Goal: Transaction & Acquisition: Purchase product/service

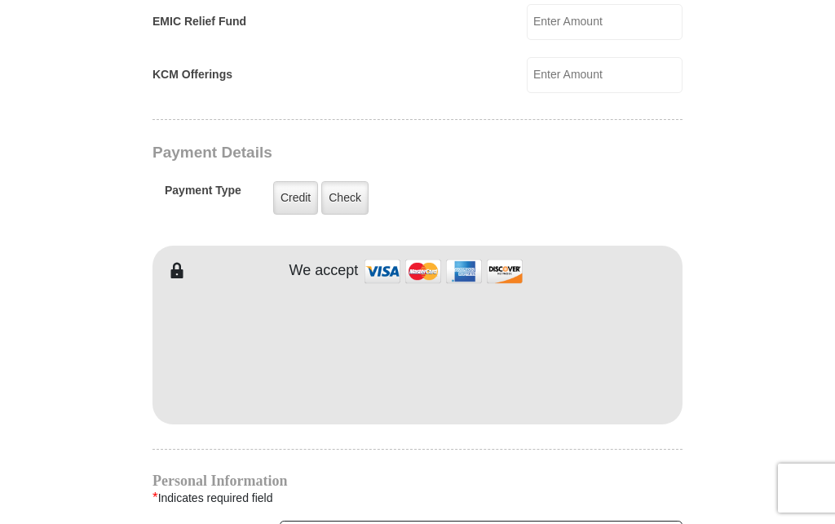
scroll to position [1179, 0]
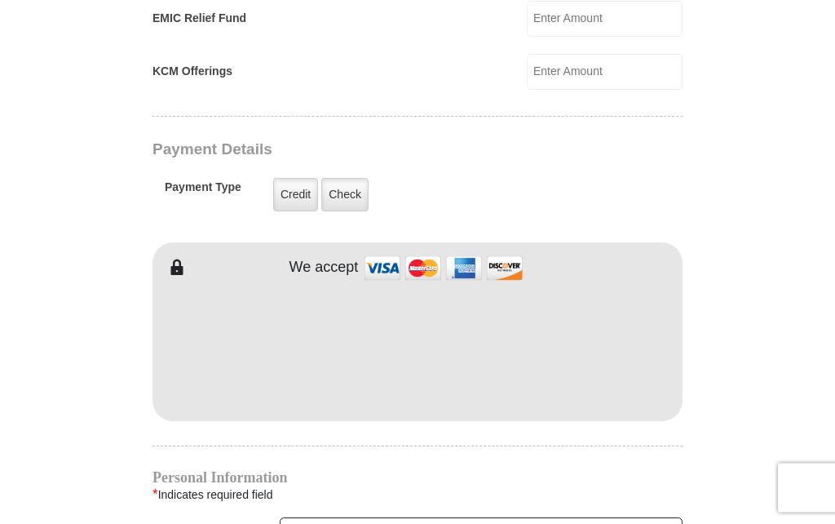
click at [283, 202] on label "Credit" at bounding box center [295, 195] width 45 height 33
click at [0, 0] on input "Credit" at bounding box center [0, 0] width 0 height 0
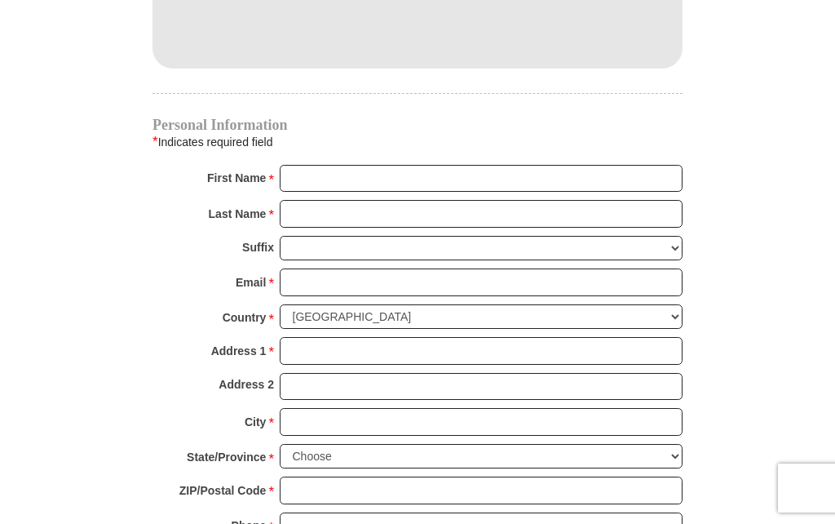
scroll to position [1532, 0]
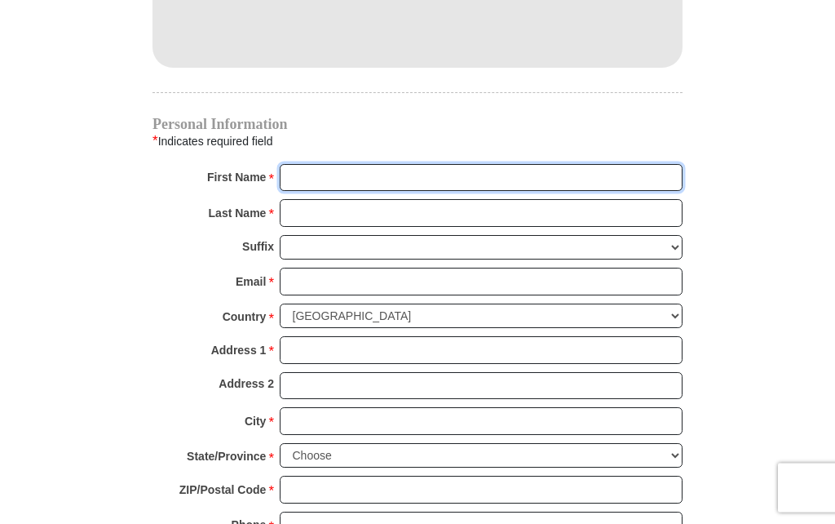
click at [291, 176] on input "First Name *" at bounding box center [481, 179] width 403 height 28
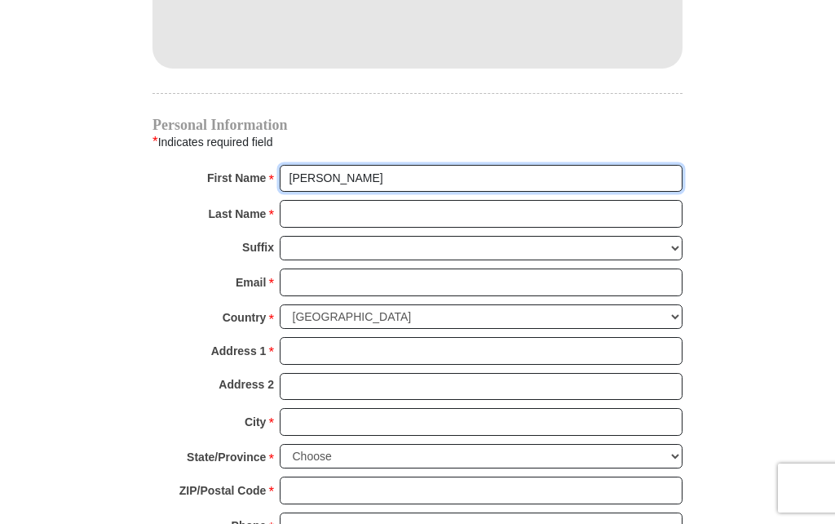
type input "[PERSON_NAME]"
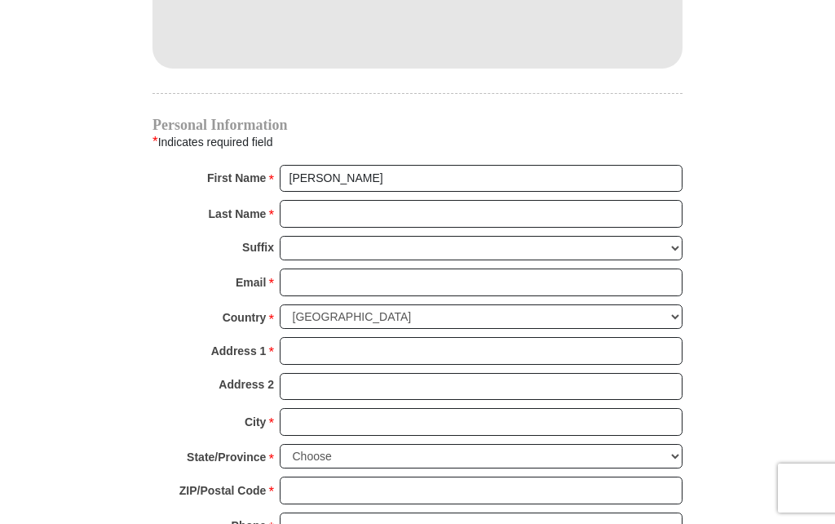
click at [295, 220] on input "Last Name *" at bounding box center [481, 214] width 403 height 28
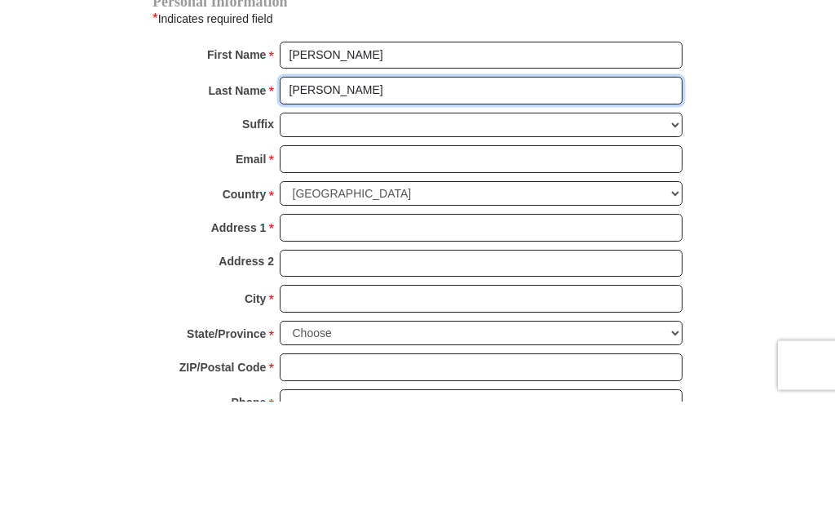
type input "[PERSON_NAME]"
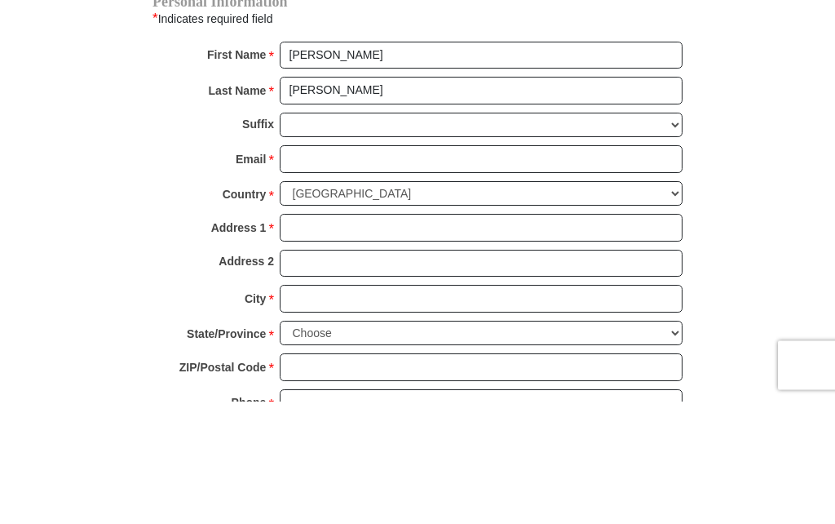
click at [296, 268] on input "Email *" at bounding box center [481, 282] width 403 height 28
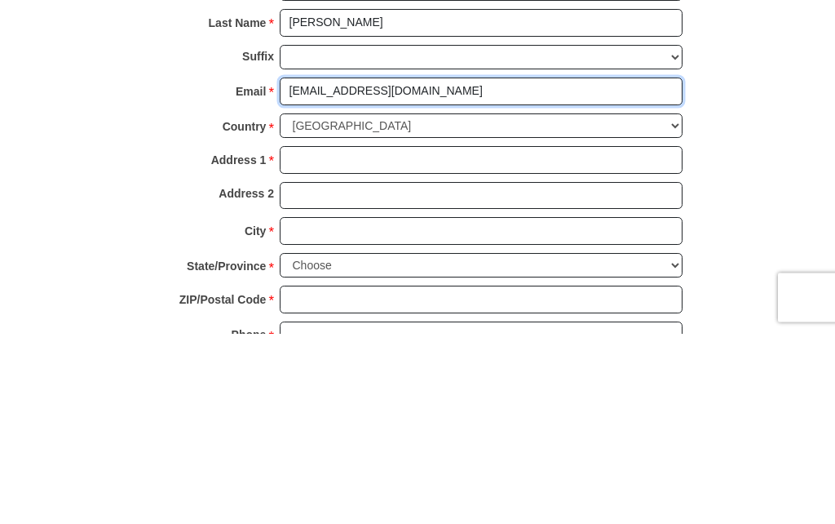
type input "[EMAIL_ADDRESS][DOMAIN_NAME]"
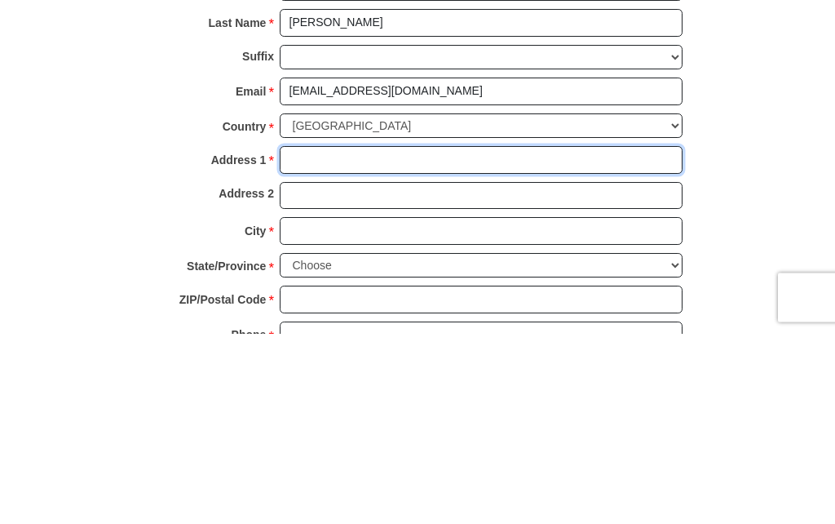
click at [296, 337] on input "Address 1 *" at bounding box center [481, 351] width 403 height 28
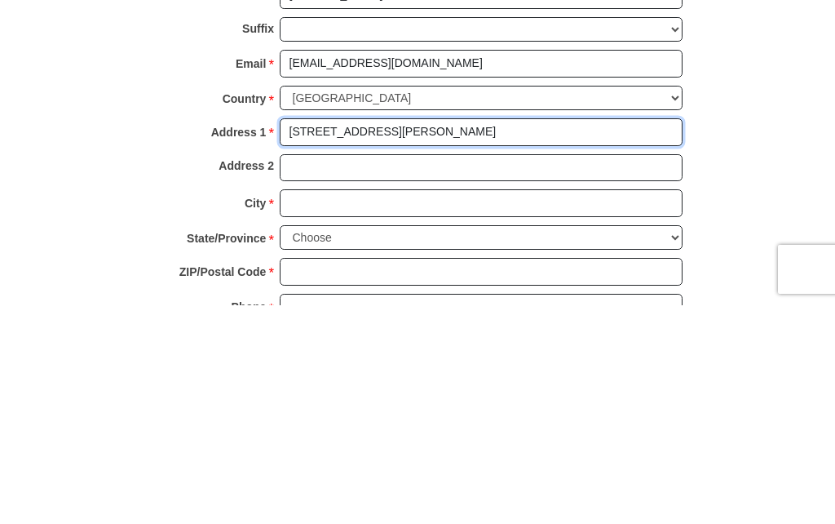
type input "[STREET_ADDRESS][PERSON_NAME]"
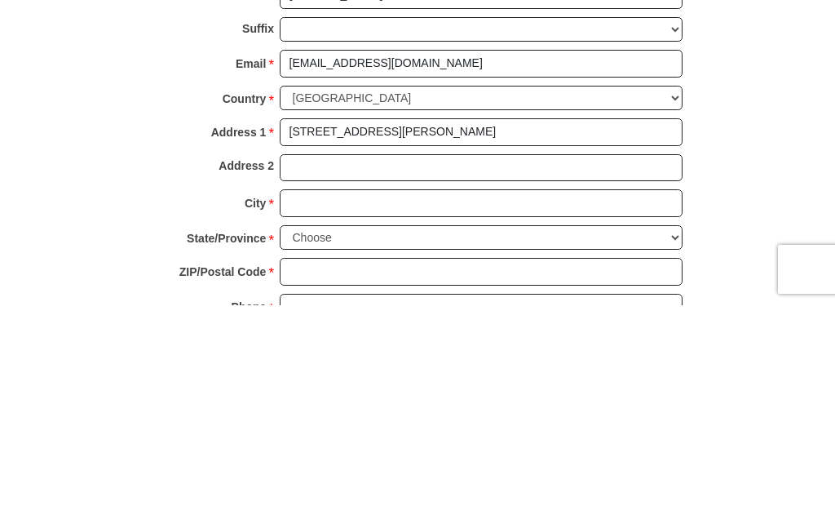
click at [294, 408] on input "City *" at bounding box center [481, 422] width 403 height 28
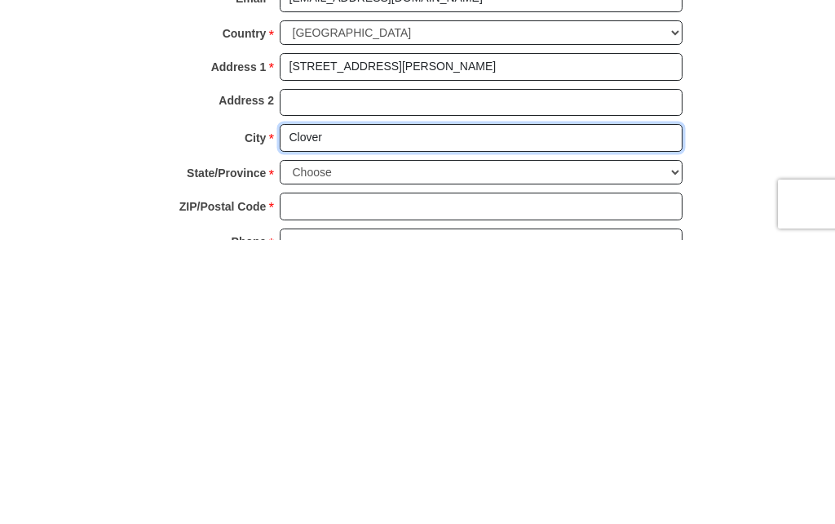
type input "Clover"
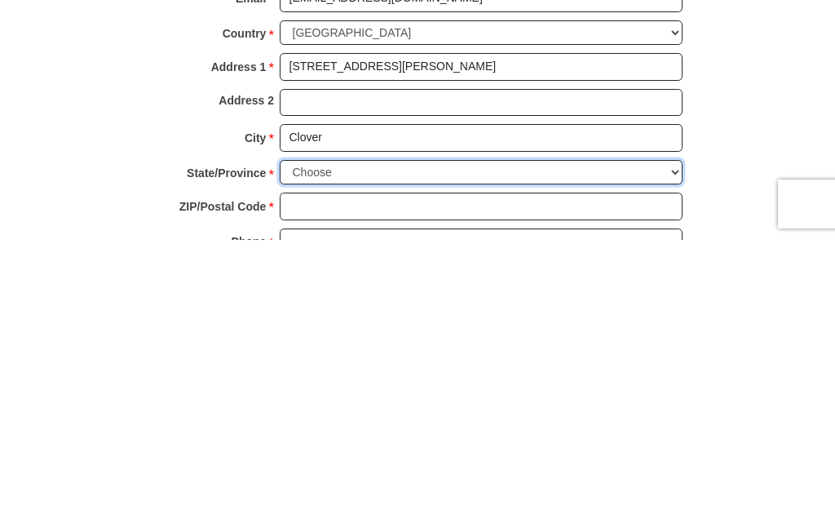
click at [292, 444] on select "Choose [US_STATE] [US_STATE] [US_STATE] [US_STATE] [US_STATE] Armed Forces Amer…" at bounding box center [481, 456] width 403 height 25
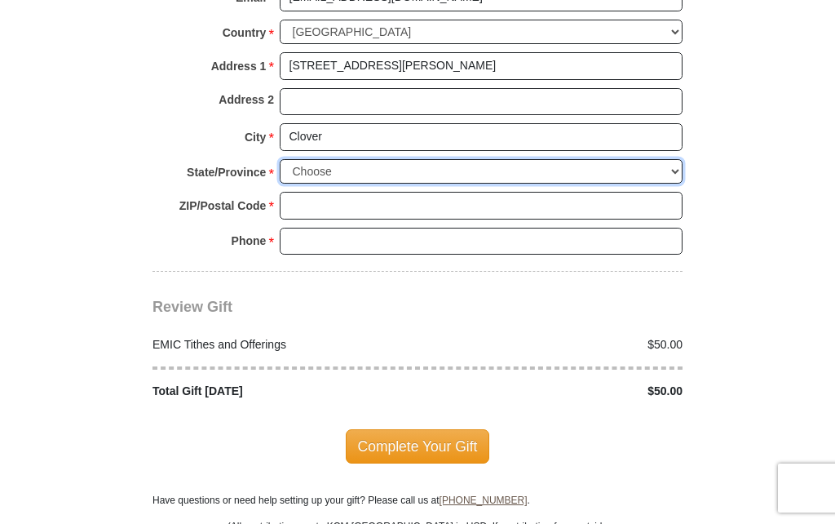
select select "SC"
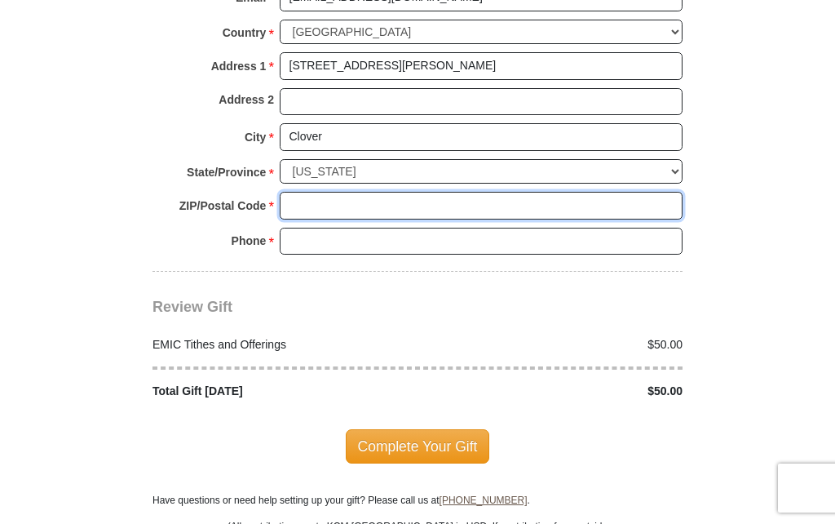
click at [289, 195] on input "ZIP/Postal Code *" at bounding box center [481, 206] width 403 height 28
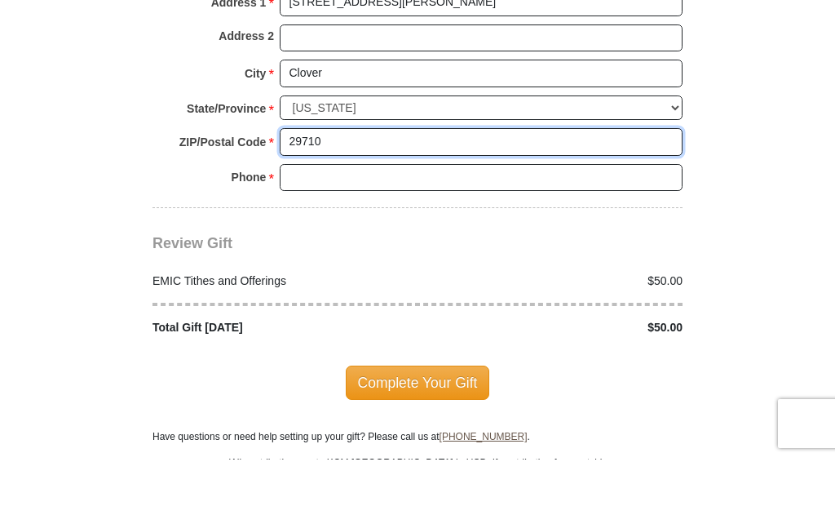
type input "29710"
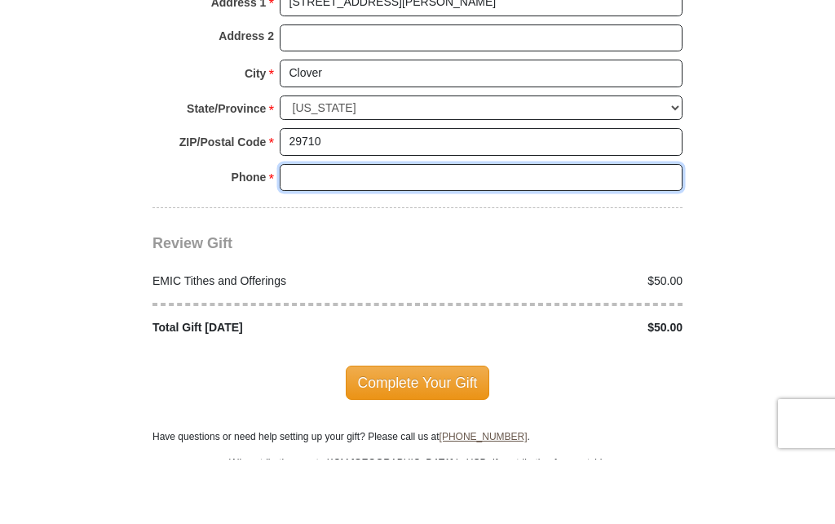
click at [306, 228] on input "Phone * *" at bounding box center [481, 242] width 403 height 28
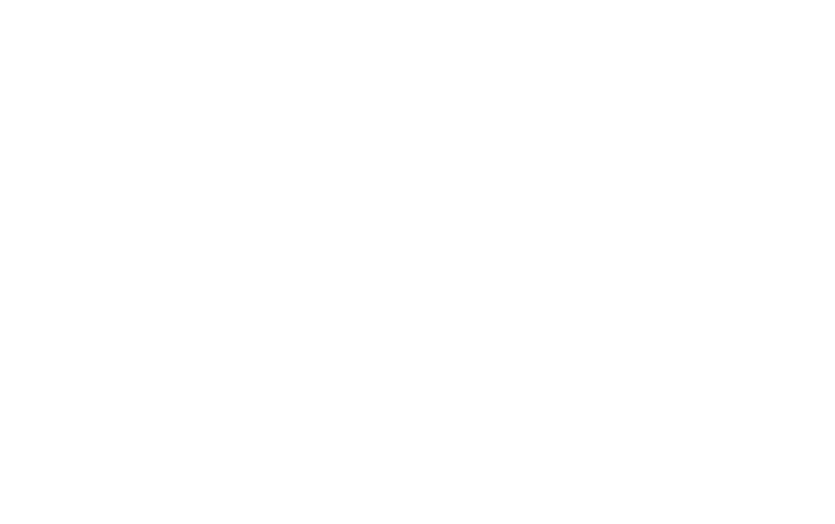
scroll to position [1251, 0]
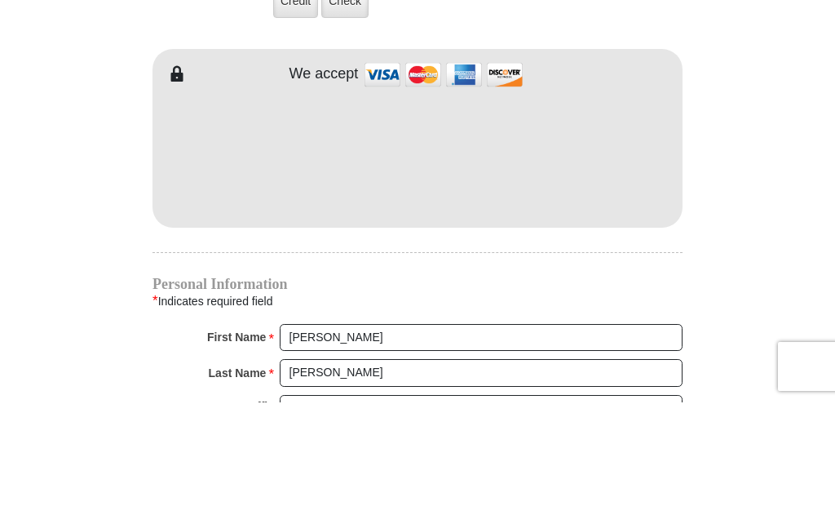
type input "8035261567"
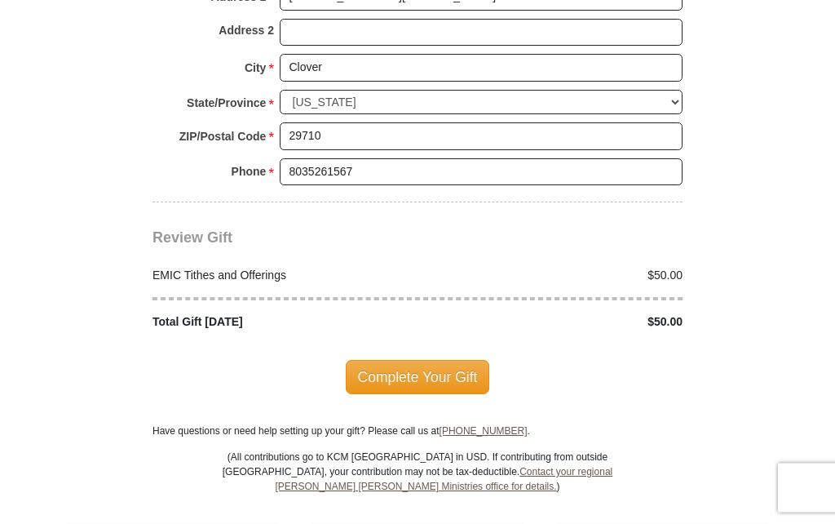
scroll to position [1886, 0]
click at [387, 377] on span "Complete Your Gift" at bounding box center [418, 377] width 144 height 34
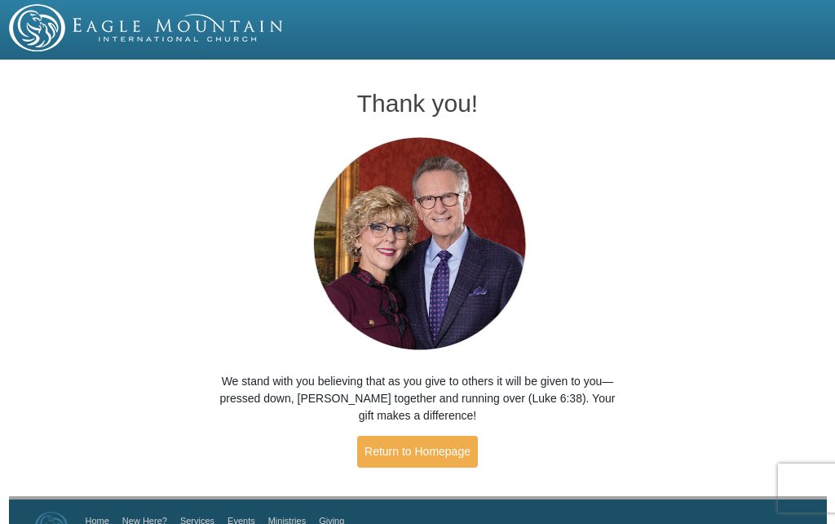
scroll to position [34, 0]
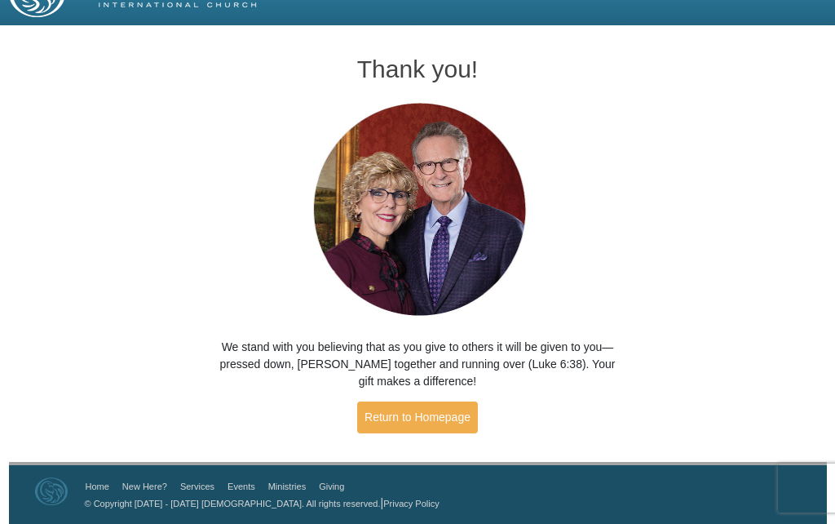
click at [378, 427] on link "Return to Homepage" at bounding box center [417, 417] width 121 height 32
